Goal: Find specific page/section: Find specific page/section

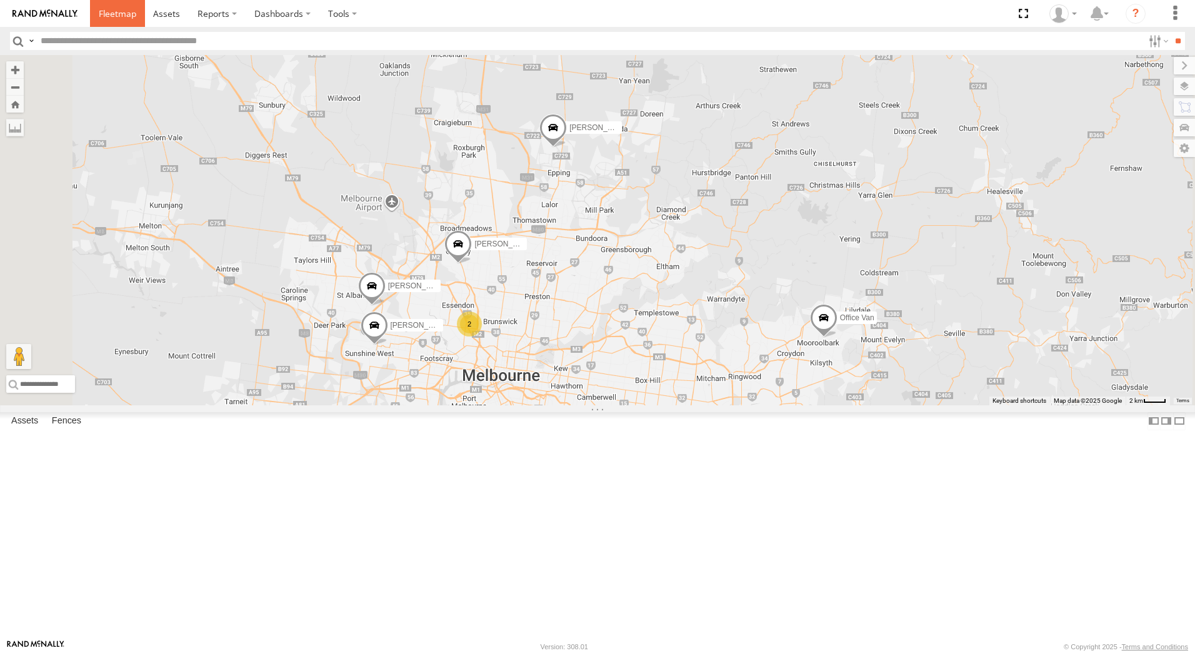
click at [106, 13] on span at bounding box center [118, 14] width 38 height 12
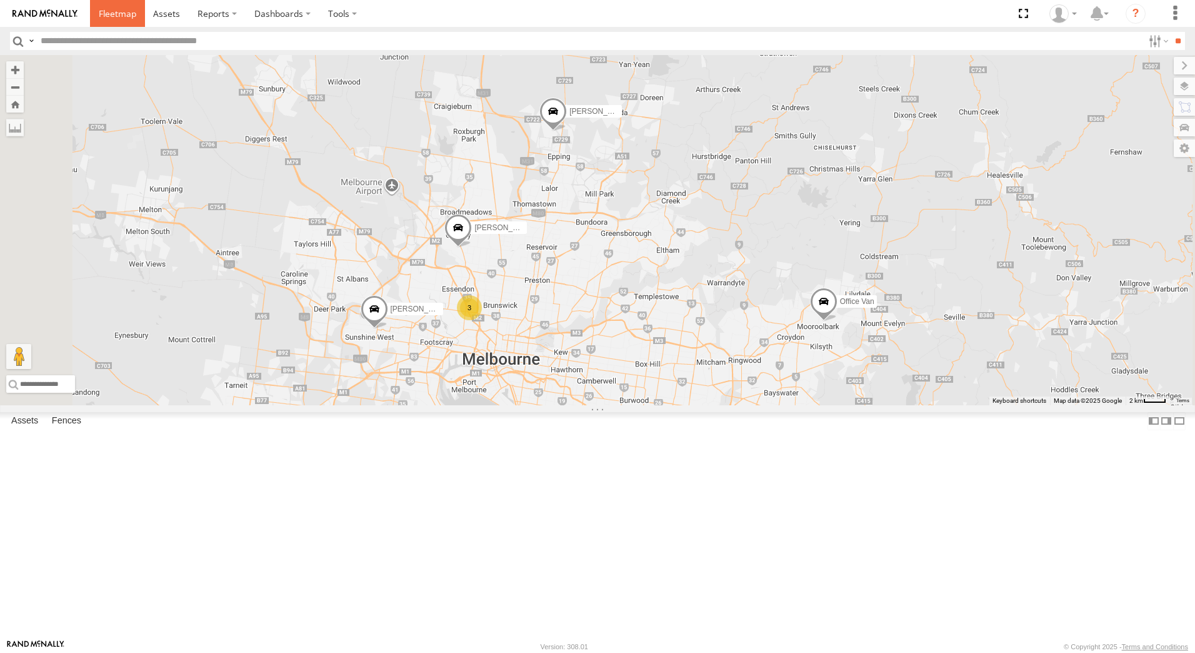
click at [130, 16] on span at bounding box center [118, 14] width 38 height 12
